Goal: Transaction & Acquisition: Book appointment/travel/reservation

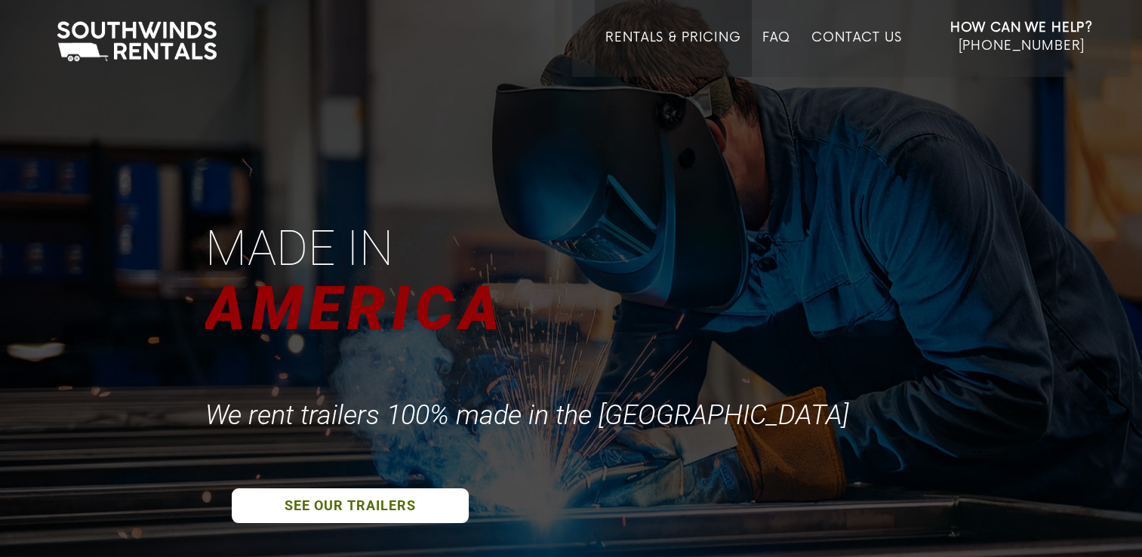
click at [667, 37] on link "Rentals & Pricing" at bounding box center [673, 53] width 135 height 47
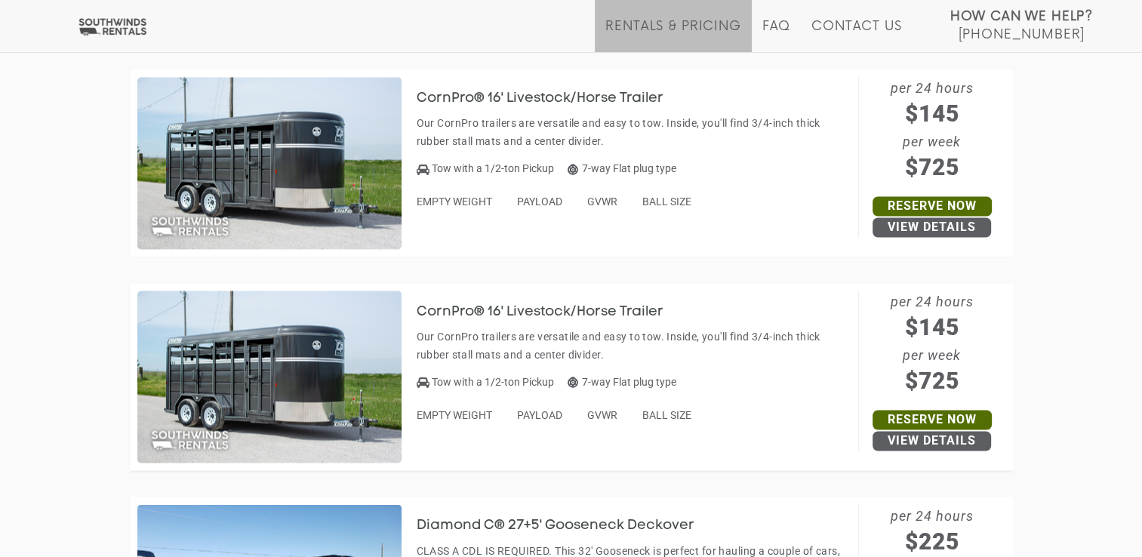
scroll to position [2262, 0]
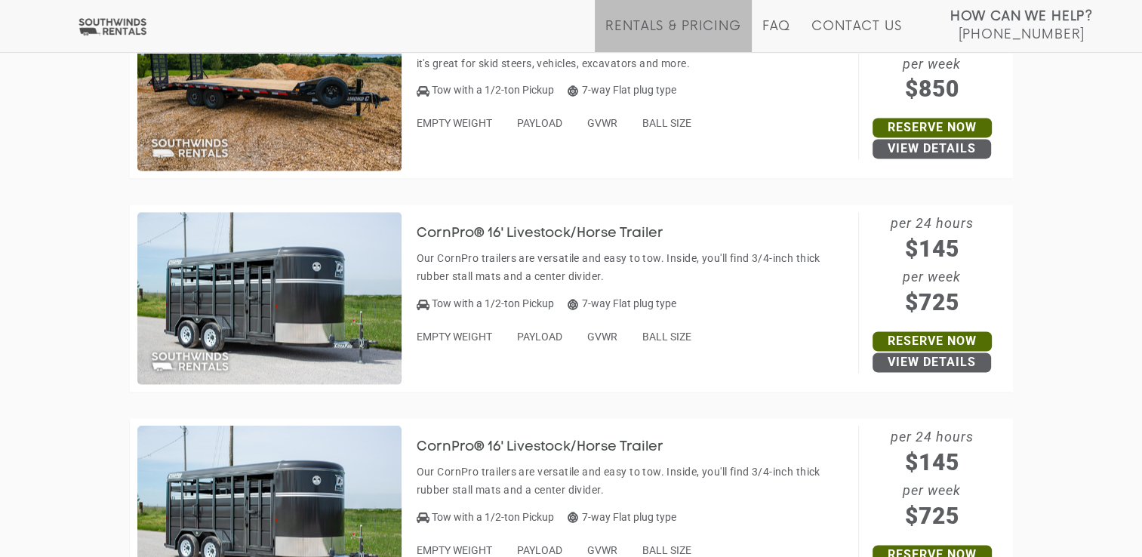
click at [267, 327] on img at bounding box center [269, 298] width 264 height 172
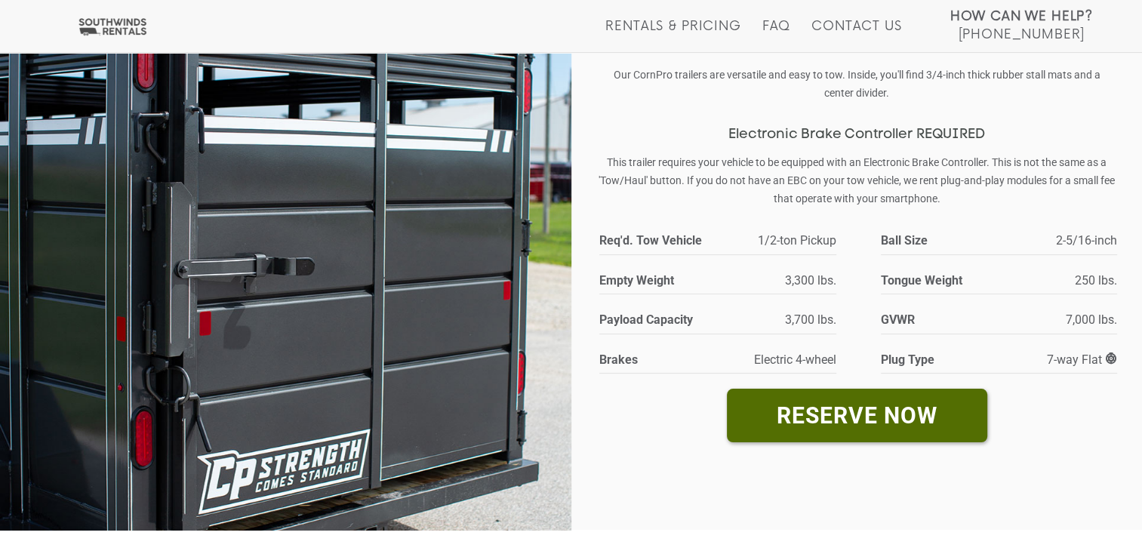
scroll to position [204, 0]
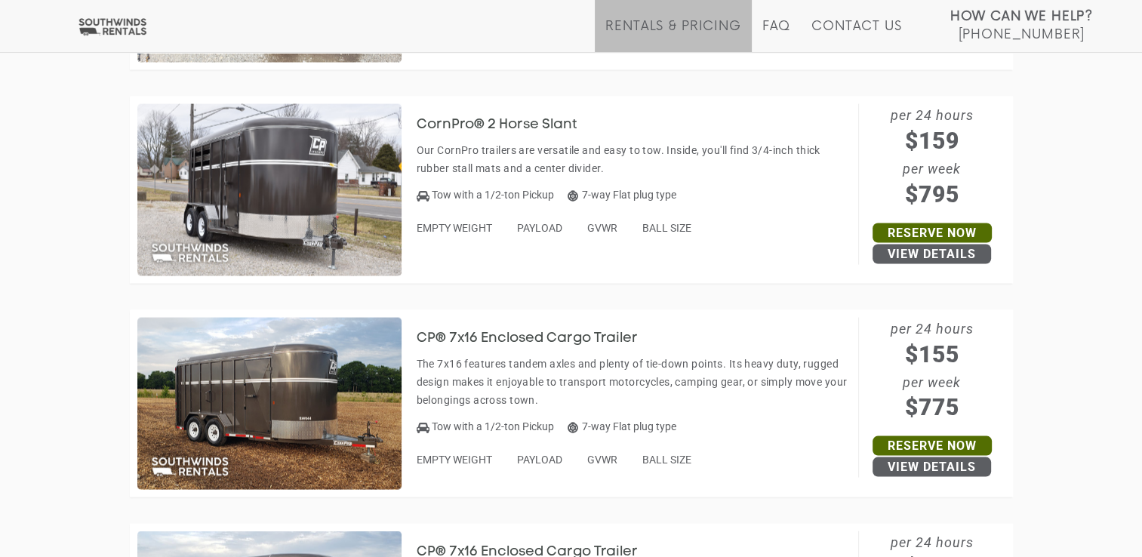
scroll to position [3012, 0]
click at [293, 390] on img at bounding box center [269, 403] width 264 height 172
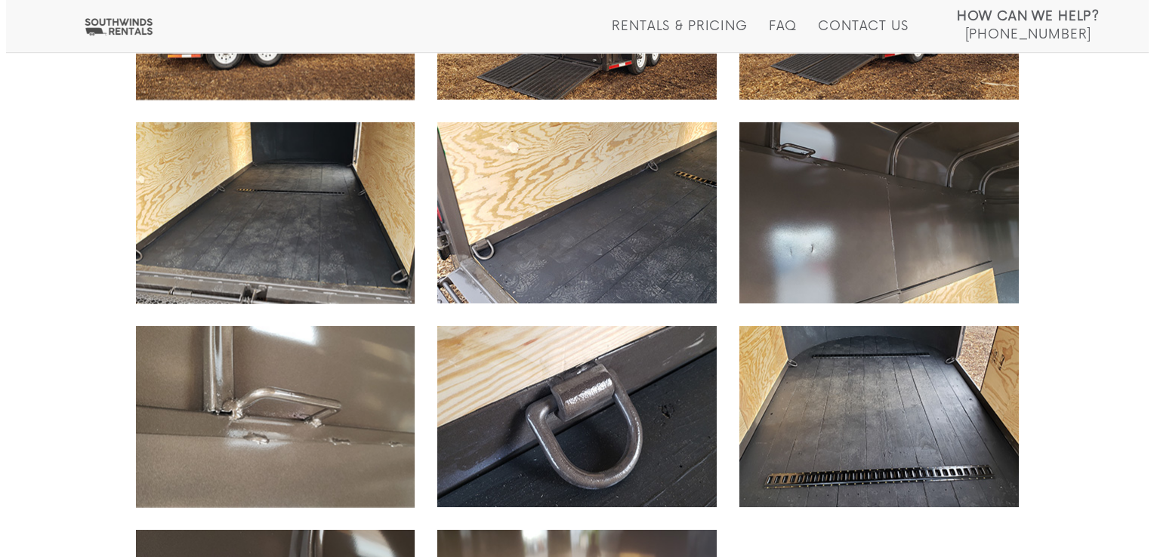
scroll to position [1084, 0]
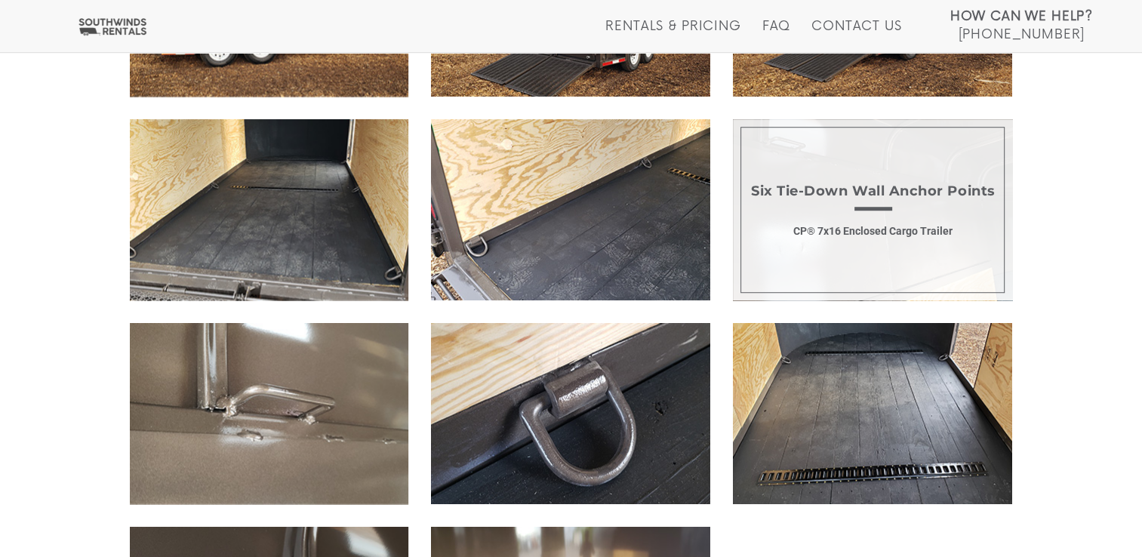
click at [816, 256] on span "Six Tie-Down Wall Anchor Points CP® 7x16 Enclosed Cargo Trailer" at bounding box center [872, 209] width 279 height 181
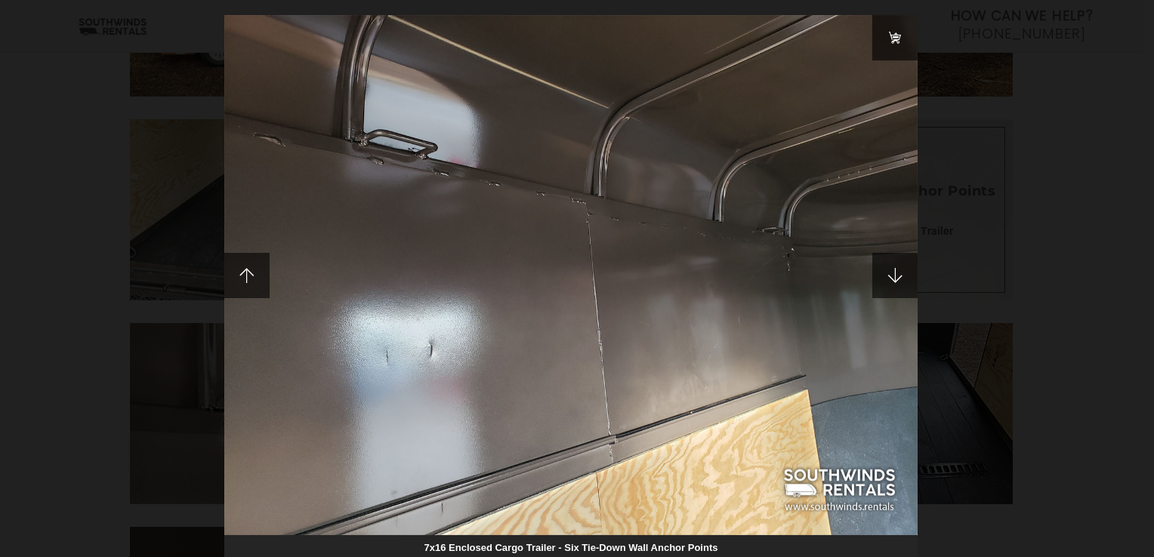
scroll to position [3, 0]
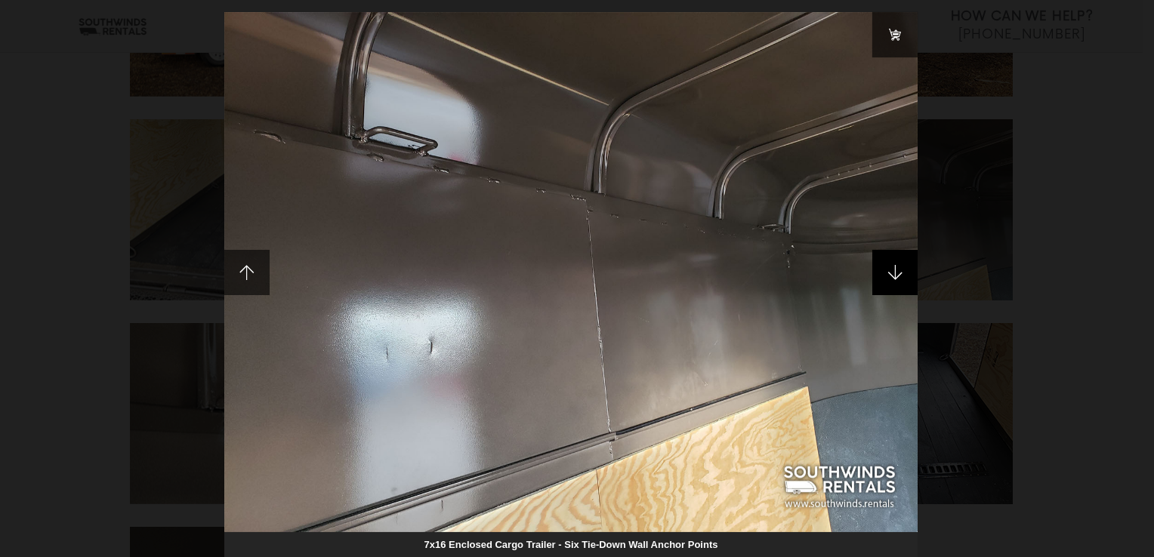
click at [893, 270] on span at bounding box center [894, 272] width 45 height 45
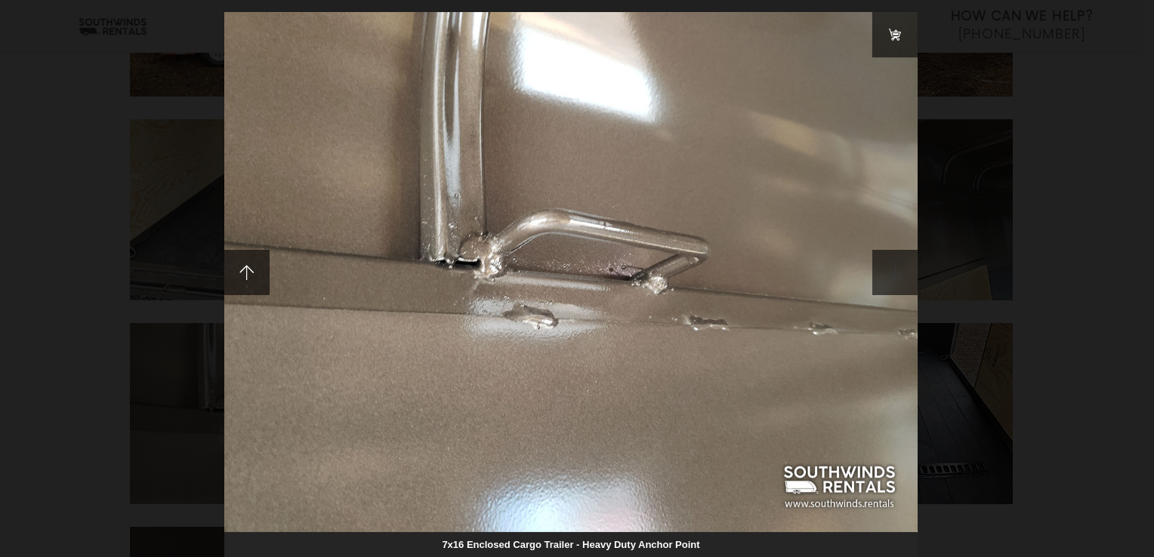
click at [893, 270] on span at bounding box center [894, 272] width 45 height 45
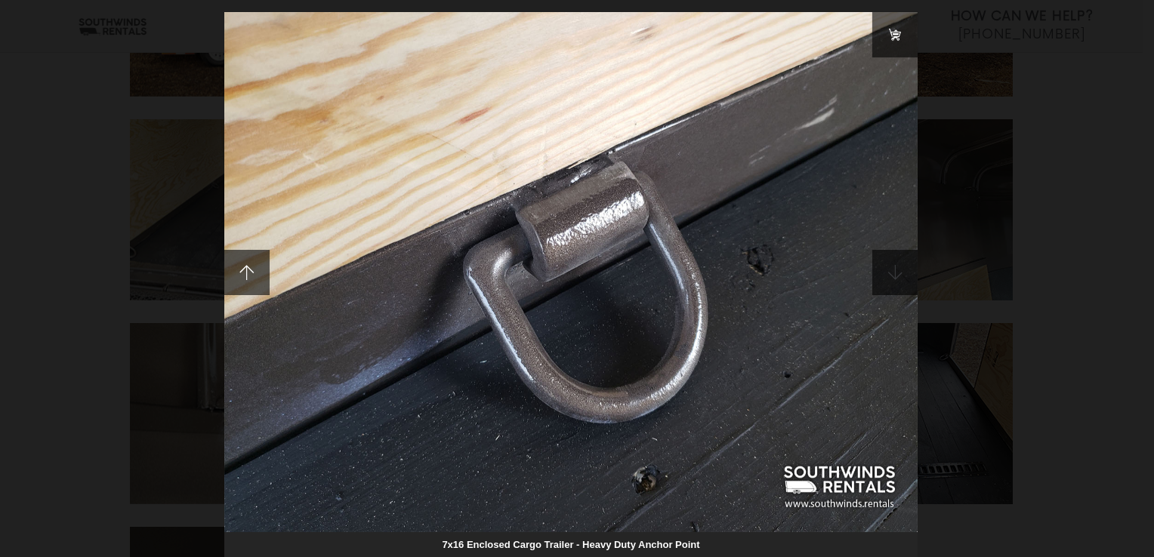
click at [893, 270] on span at bounding box center [894, 272] width 45 height 45
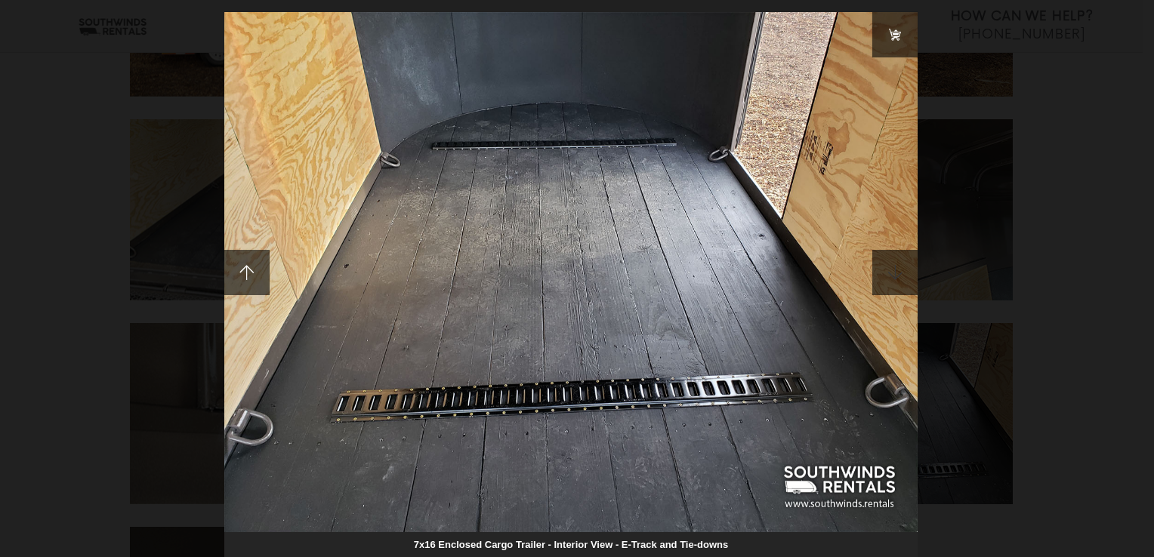
click at [893, 270] on span at bounding box center [894, 272] width 45 height 45
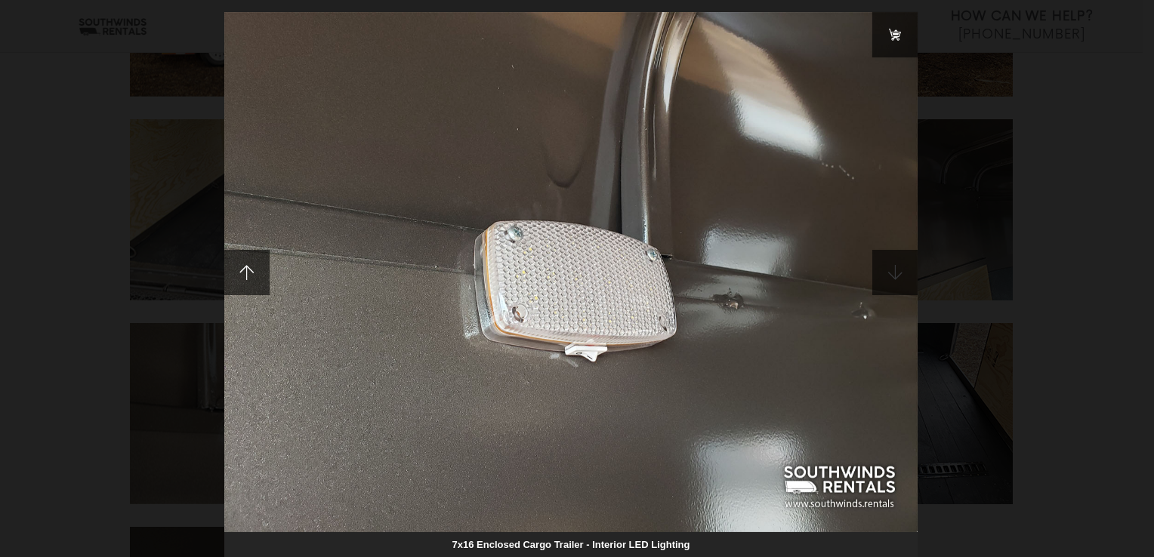
click at [893, 270] on span at bounding box center [894, 272] width 45 height 45
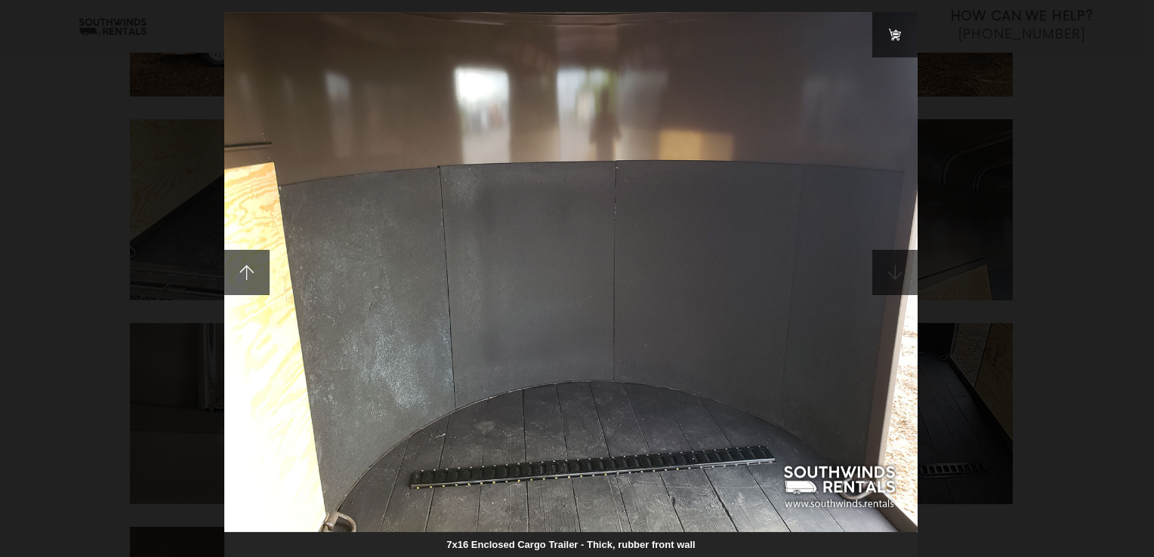
click at [893, 270] on span at bounding box center [894, 272] width 45 height 45
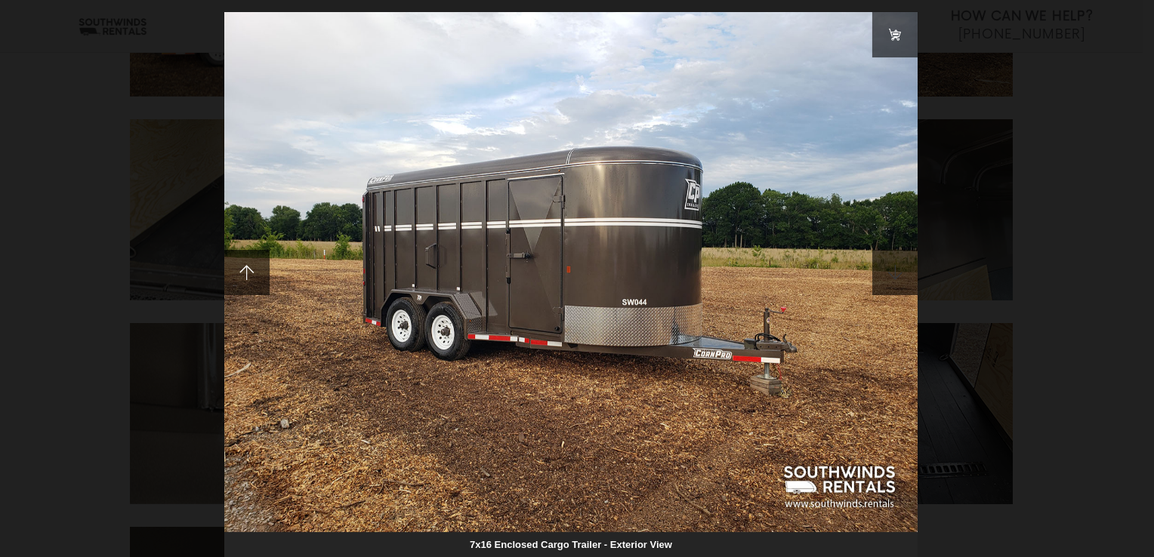
click at [893, 270] on span at bounding box center [894, 272] width 45 height 45
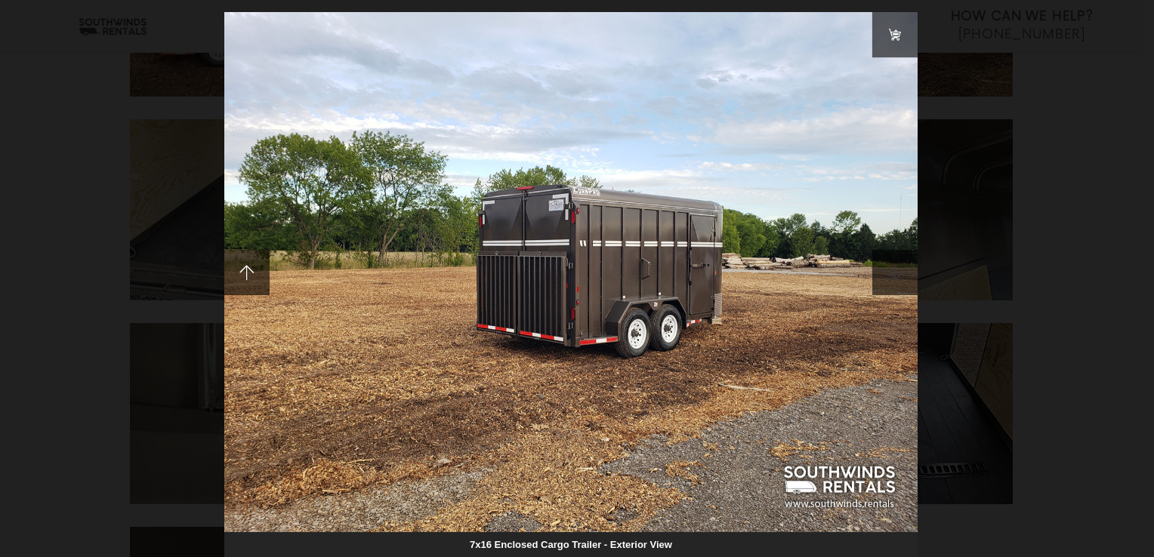
click at [893, 270] on span at bounding box center [894, 272] width 45 height 45
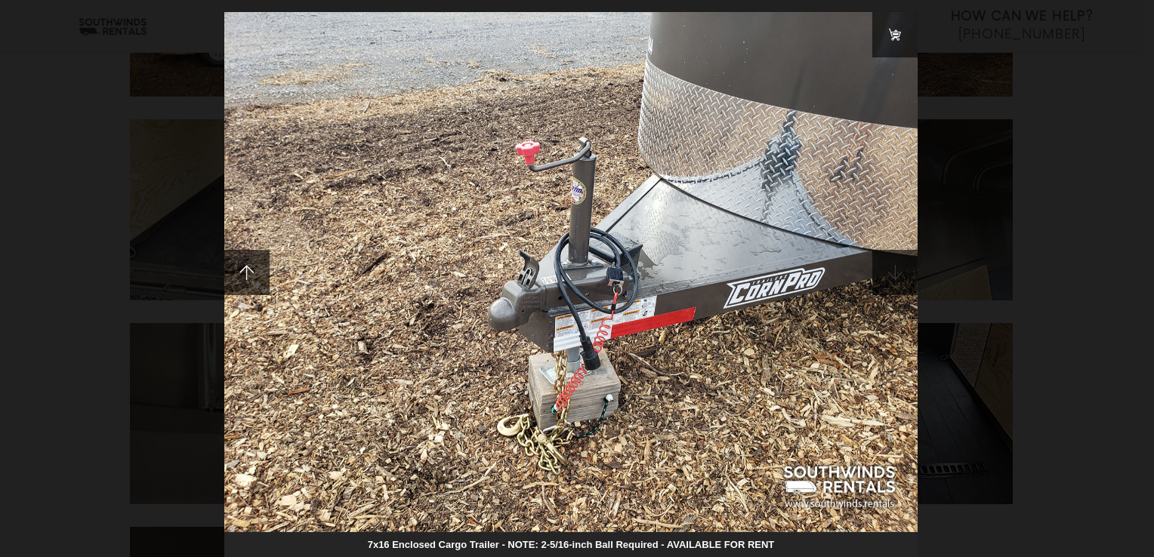
click at [893, 270] on span at bounding box center [894, 272] width 45 height 45
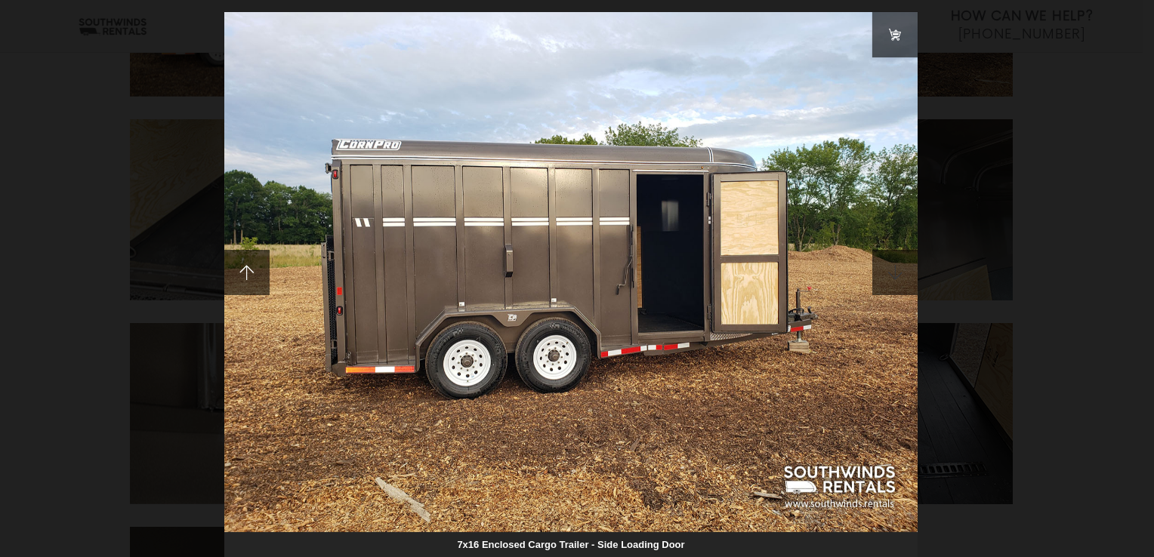
click at [893, 270] on span at bounding box center [894, 272] width 45 height 45
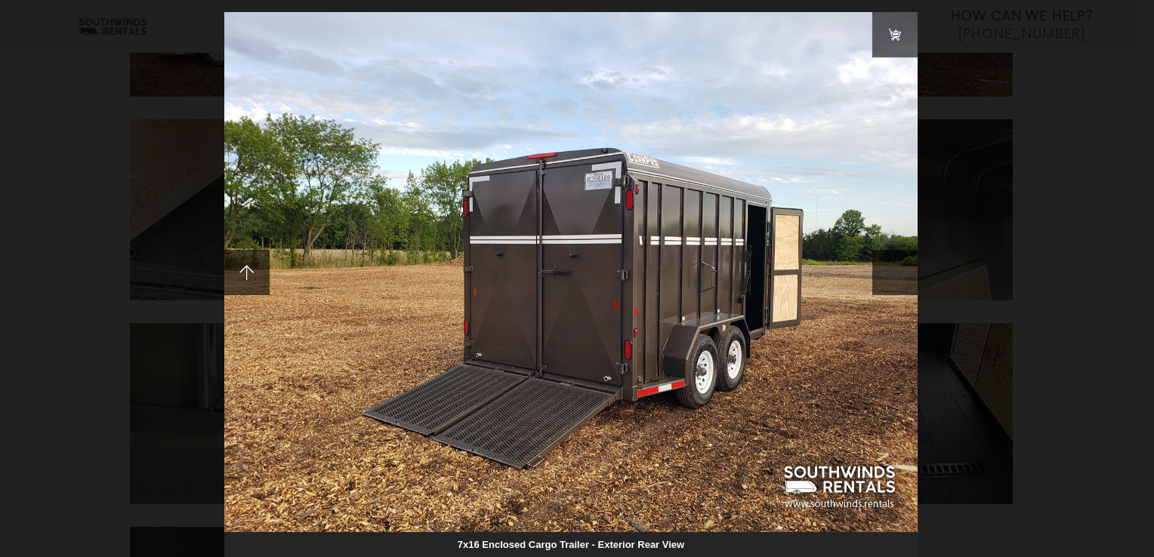
click at [893, 270] on span at bounding box center [894, 272] width 45 height 45
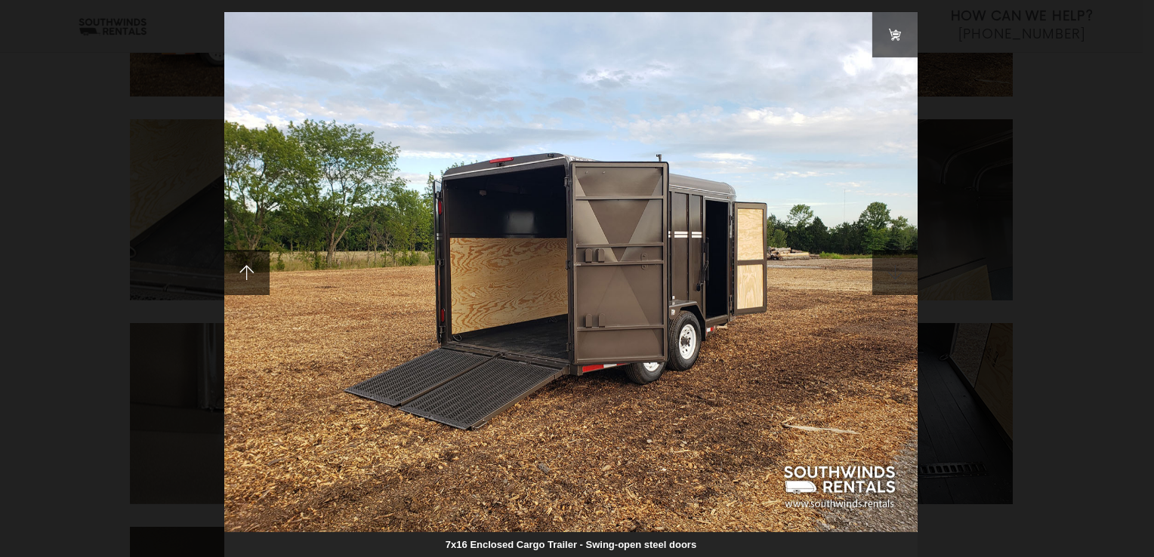
click at [893, 270] on span at bounding box center [894, 272] width 45 height 45
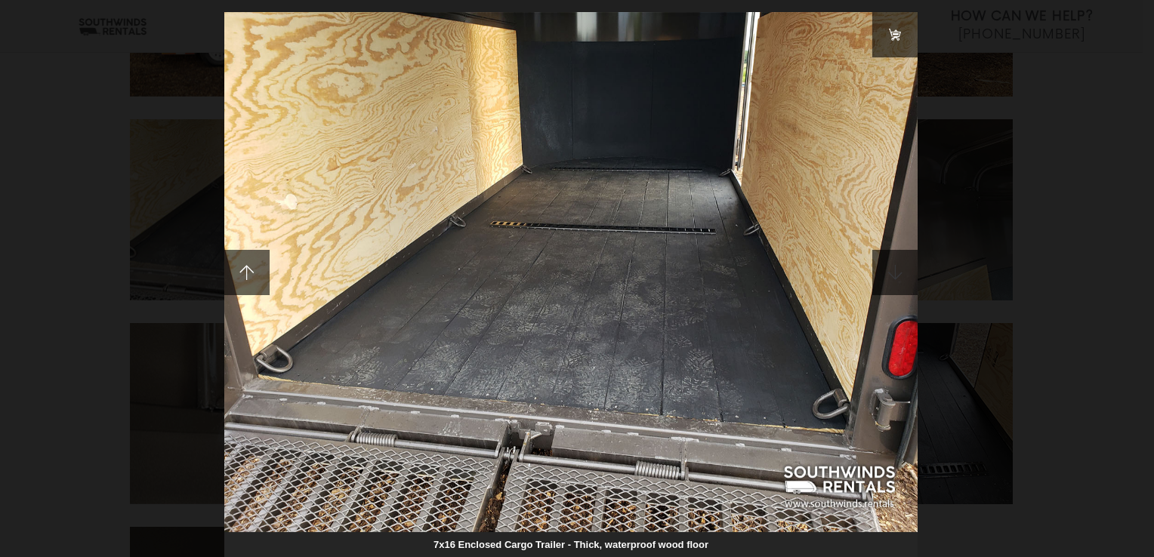
click at [893, 270] on span at bounding box center [894, 272] width 45 height 45
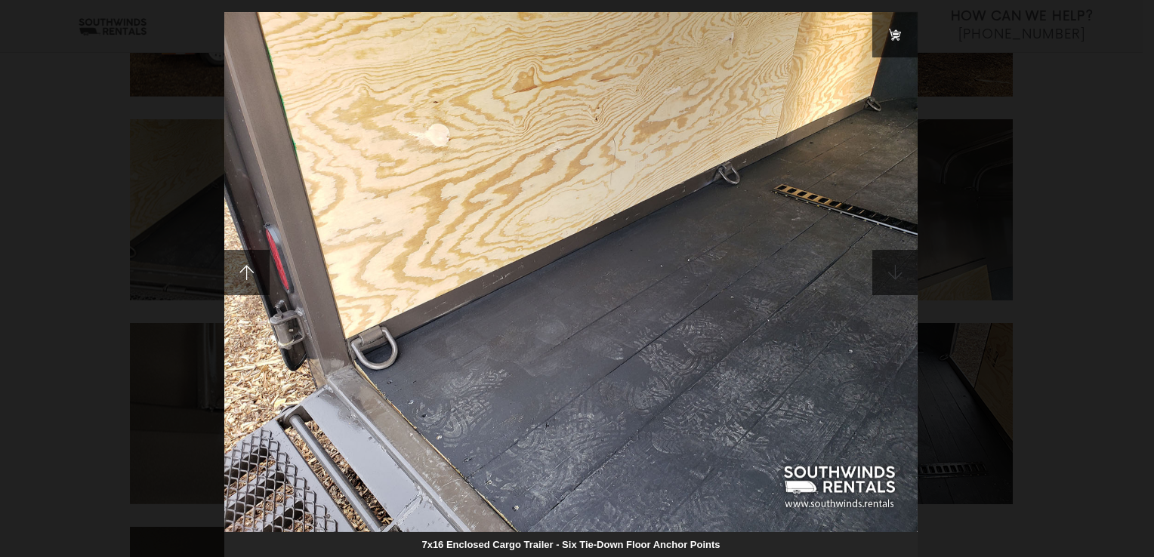
click at [893, 270] on span at bounding box center [894, 272] width 45 height 45
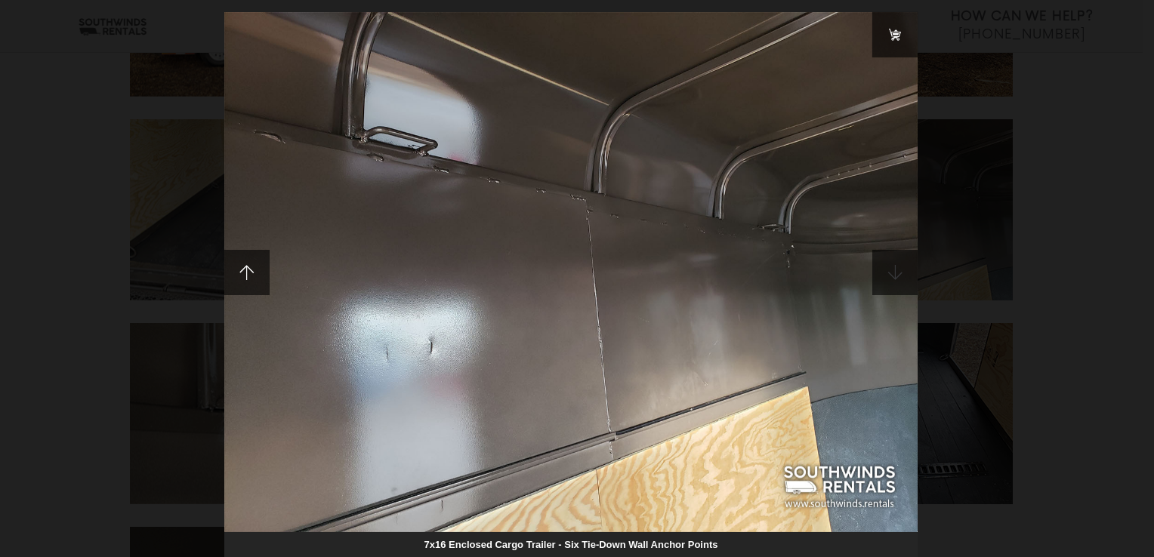
click at [893, 270] on span at bounding box center [894, 272] width 45 height 45
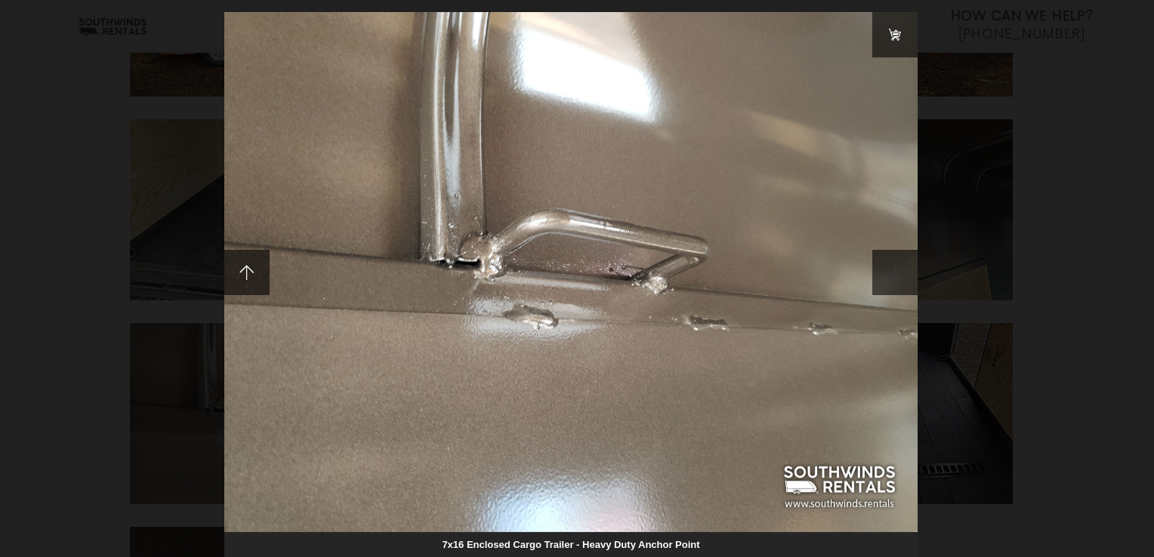
click at [893, 270] on span at bounding box center [894, 272] width 45 height 45
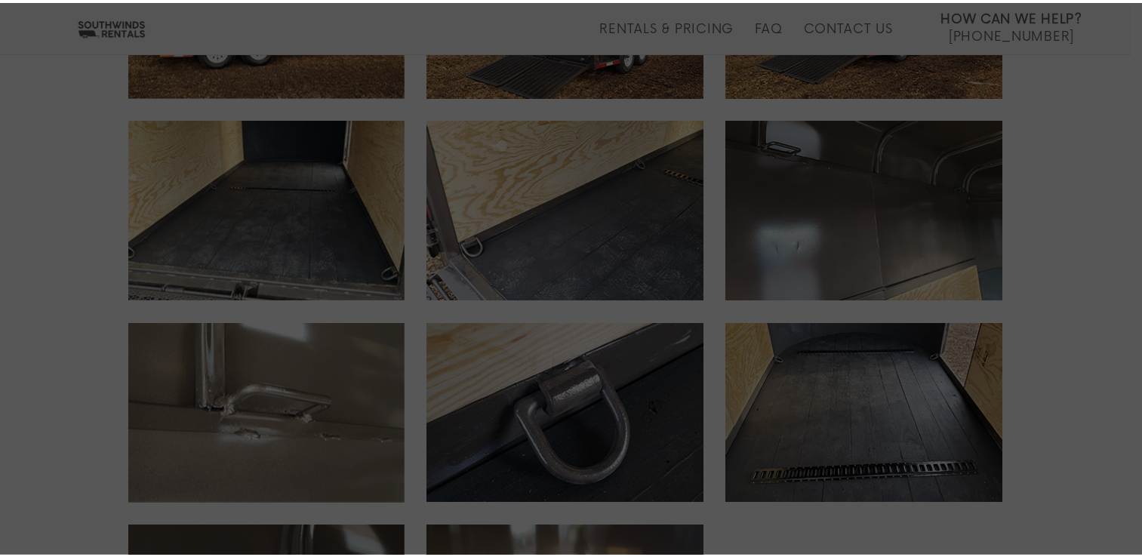
scroll to position [0, 0]
